Goal: Transaction & Acquisition: Purchase product/service

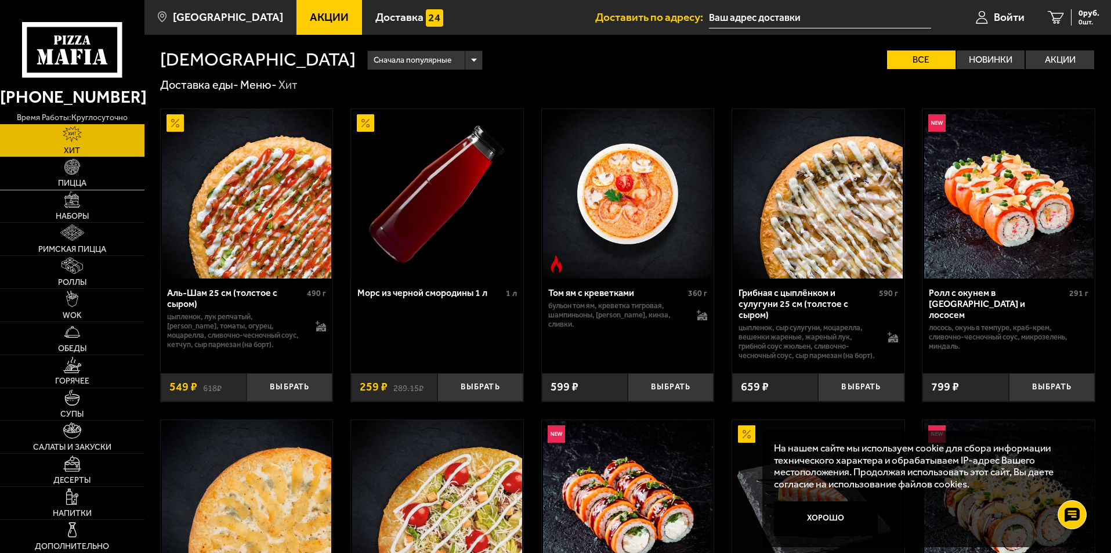
click at [71, 182] on span "Пицца" at bounding box center [72, 183] width 28 height 8
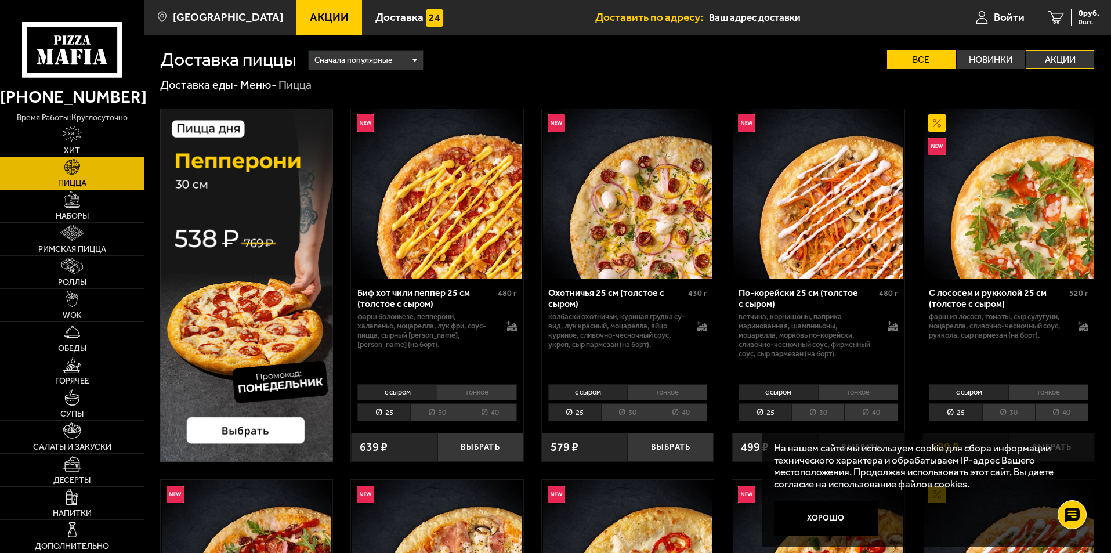
click at [1053, 62] on label "Акции" at bounding box center [1060, 59] width 68 height 19
click at [0, 0] on input "Акции" at bounding box center [0, 0] width 0 height 0
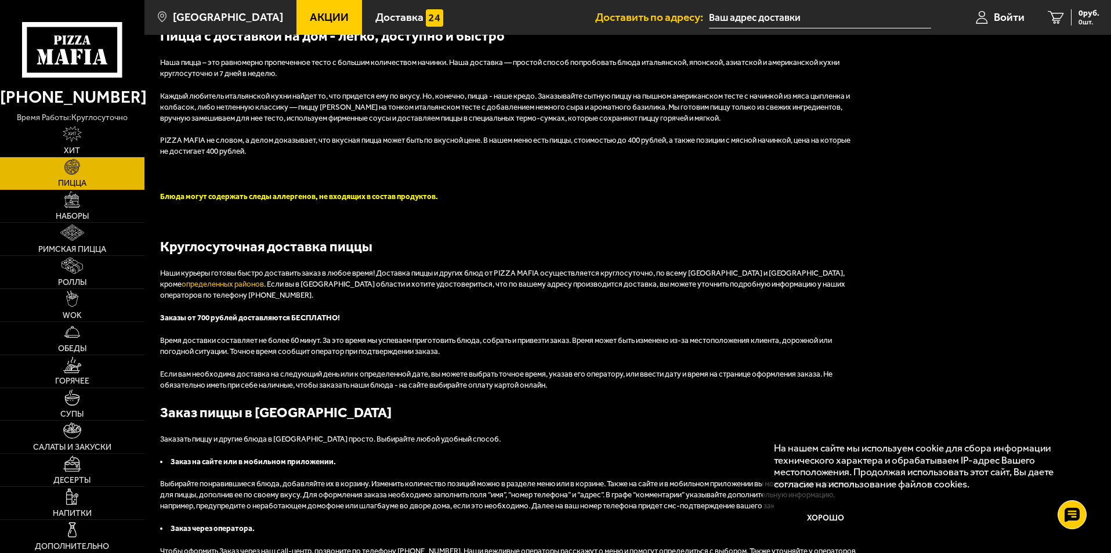
scroll to position [870, 0]
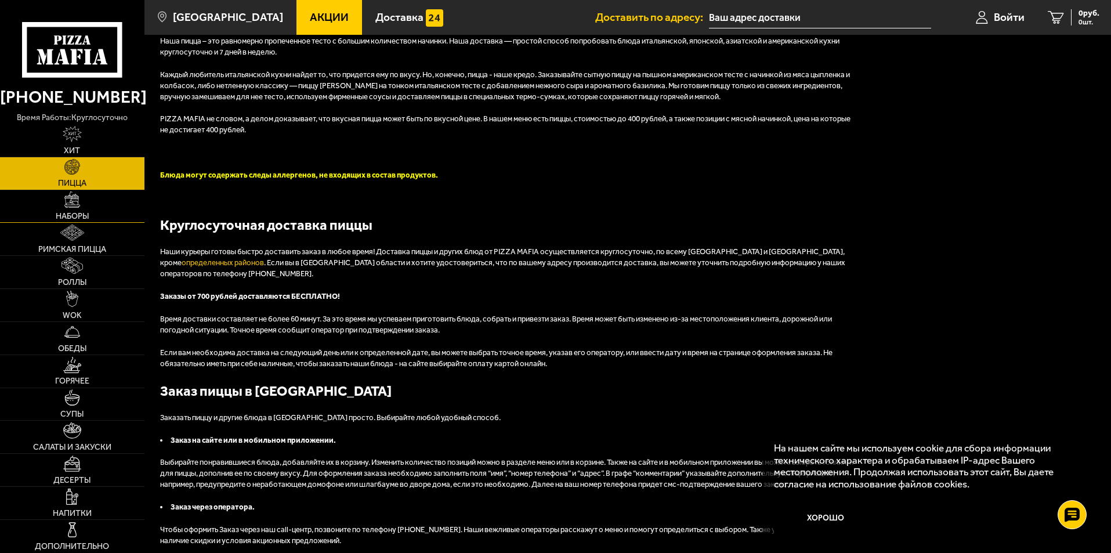
click at [82, 216] on span "Наборы" at bounding box center [72, 216] width 33 height 8
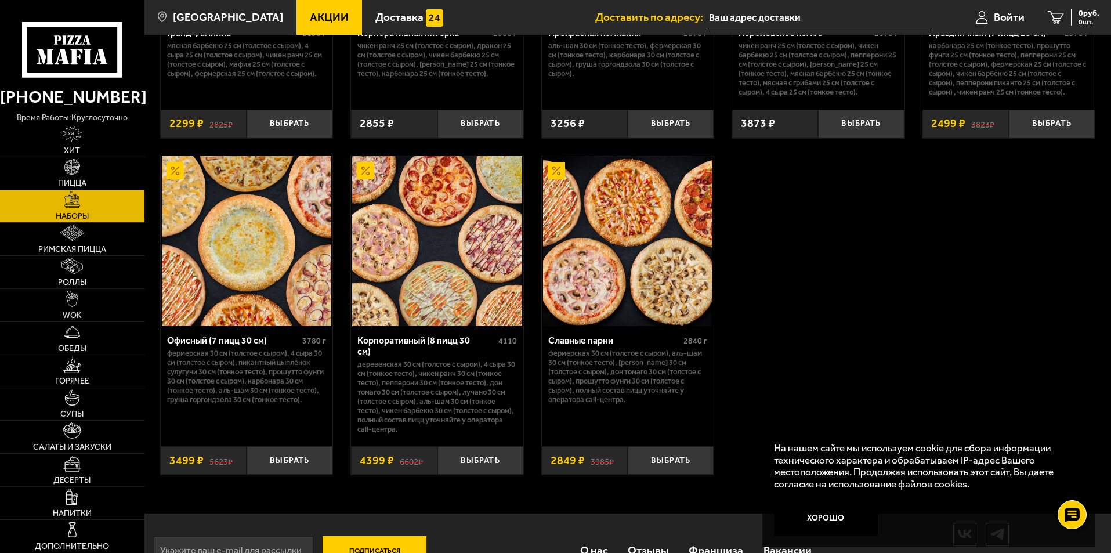
scroll to position [1770, 0]
